Goal: Find specific page/section: Find specific page/section

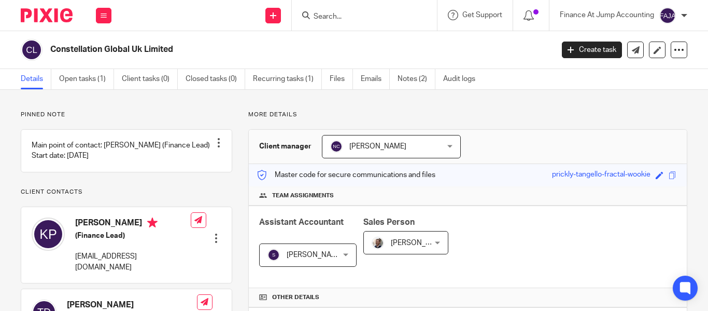
click at [331, 9] on form at bounding box center [368, 15] width 110 height 13
click at [336, 13] on input "Search" at bounding box center [359, 16] width 93 height 9
paste input "Battalion Studio Limited"
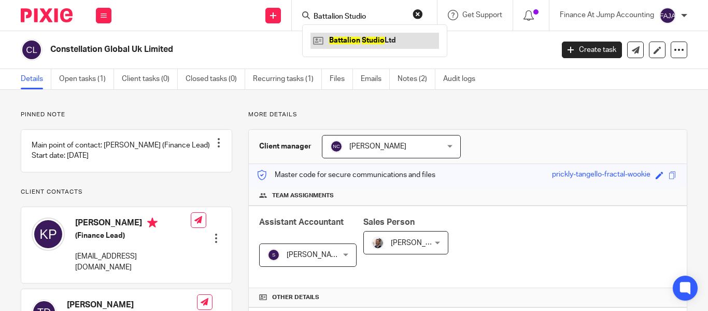
type input "Battalion Studio"
click at [359, 36] on link at bounding box center [375, 41] width 129 height 16
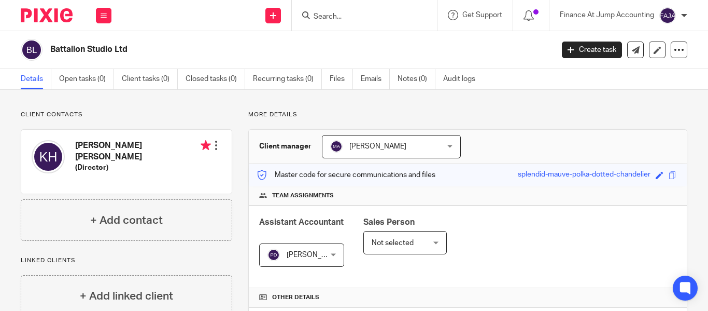
click at [414, 145] on span "[PERSON_NAME]" at bounding box center [382, 146] width 104 height 22
